Goal: Information Seeking & Learning: Learn about a topic

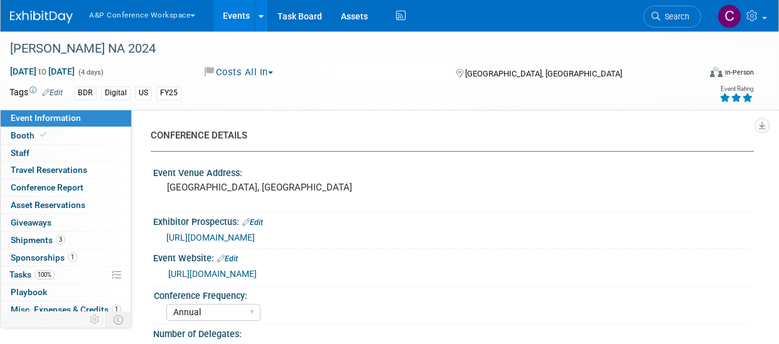
select select "Annual"
select select "Level 1"
select select "In-Person Booth"
select select "[PERSON_NAME]"
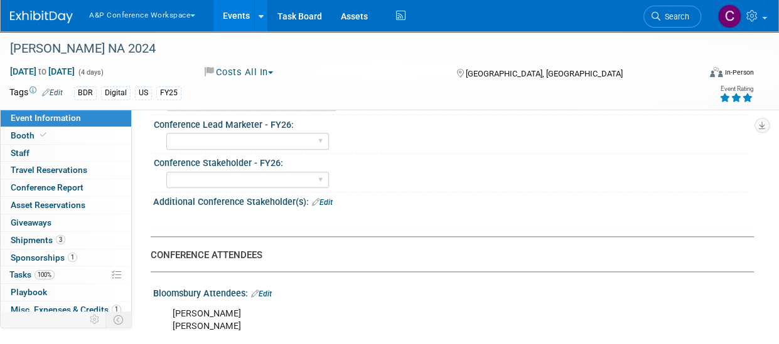
scroll to position [520, 0]
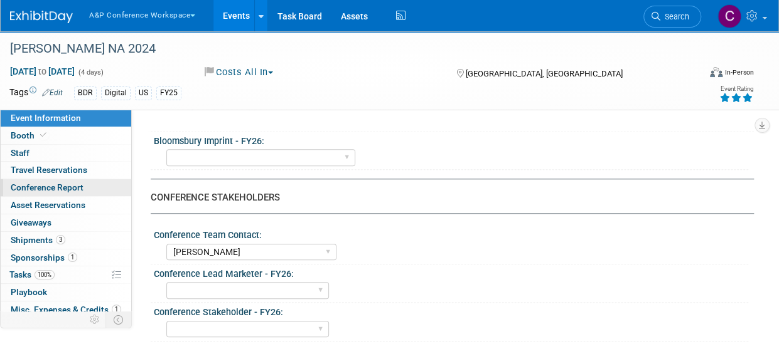
click at [53, 183] on span "Conference Report" at bounding box center [47, 188] width 73 height 10
select select "NO"
select select "YES"
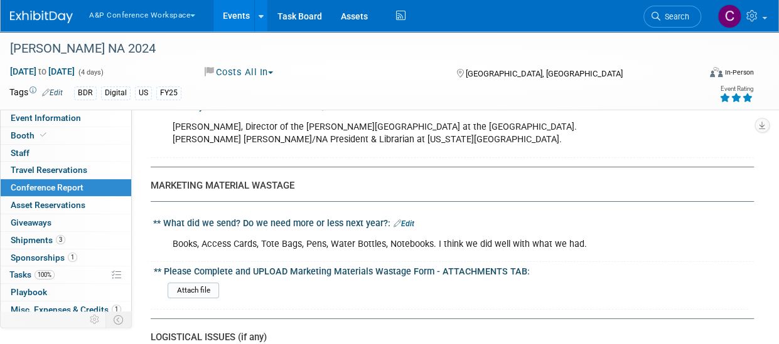
scroll to position [2322, 0]
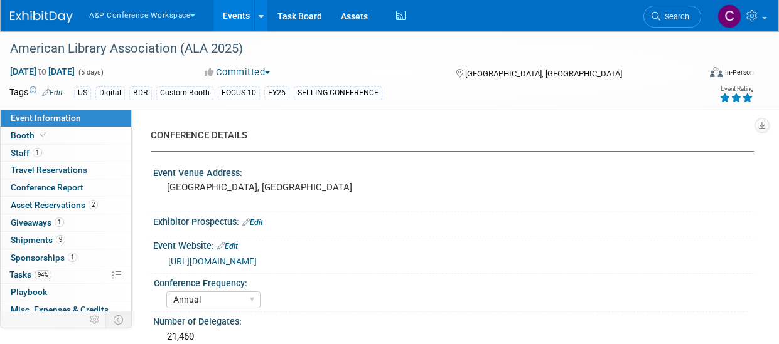
select select "Annual"
select select "Level 1"
select select "In-Person Booth"
select select "Libraries"
select select "Bloomsbury Digital Resources"
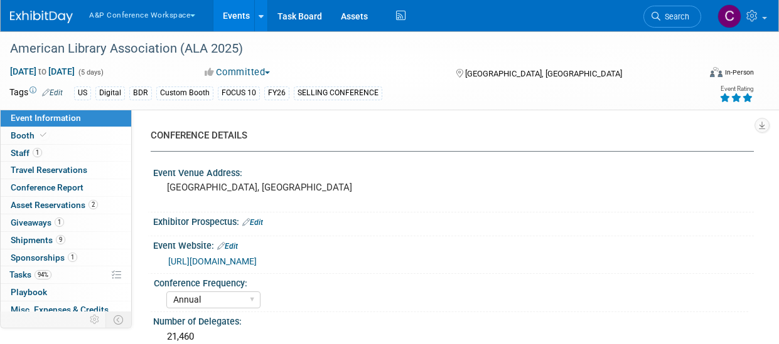
select select "[PERSON_NAME]"
select select "BDR Product Awareness and Trial Generation​"
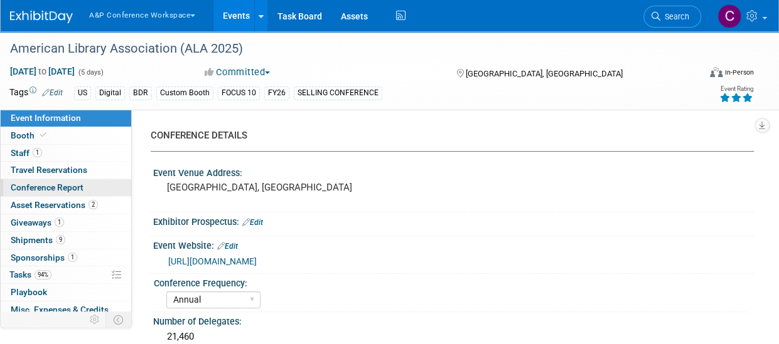
click at [46, 190] on span "Conference Report" at bounding box center [47, 188] width 73 height 10
select select "YES"
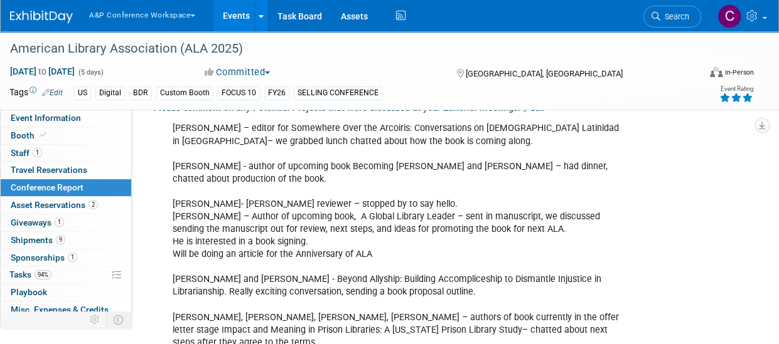
scroll to position [2322, 0]
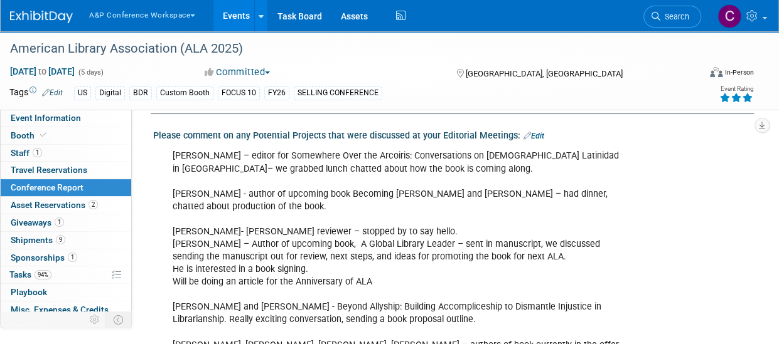
drag, startPoint x: 170, startPoint y: 196, endPoint x: 311, endPoint y: 229, distance: 144.4
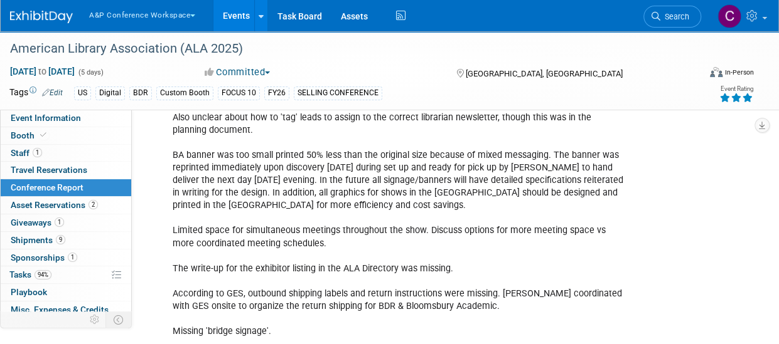
scroll to position [5193, 0]
